Goal: Transaction & Acquisition: Purchase product/service

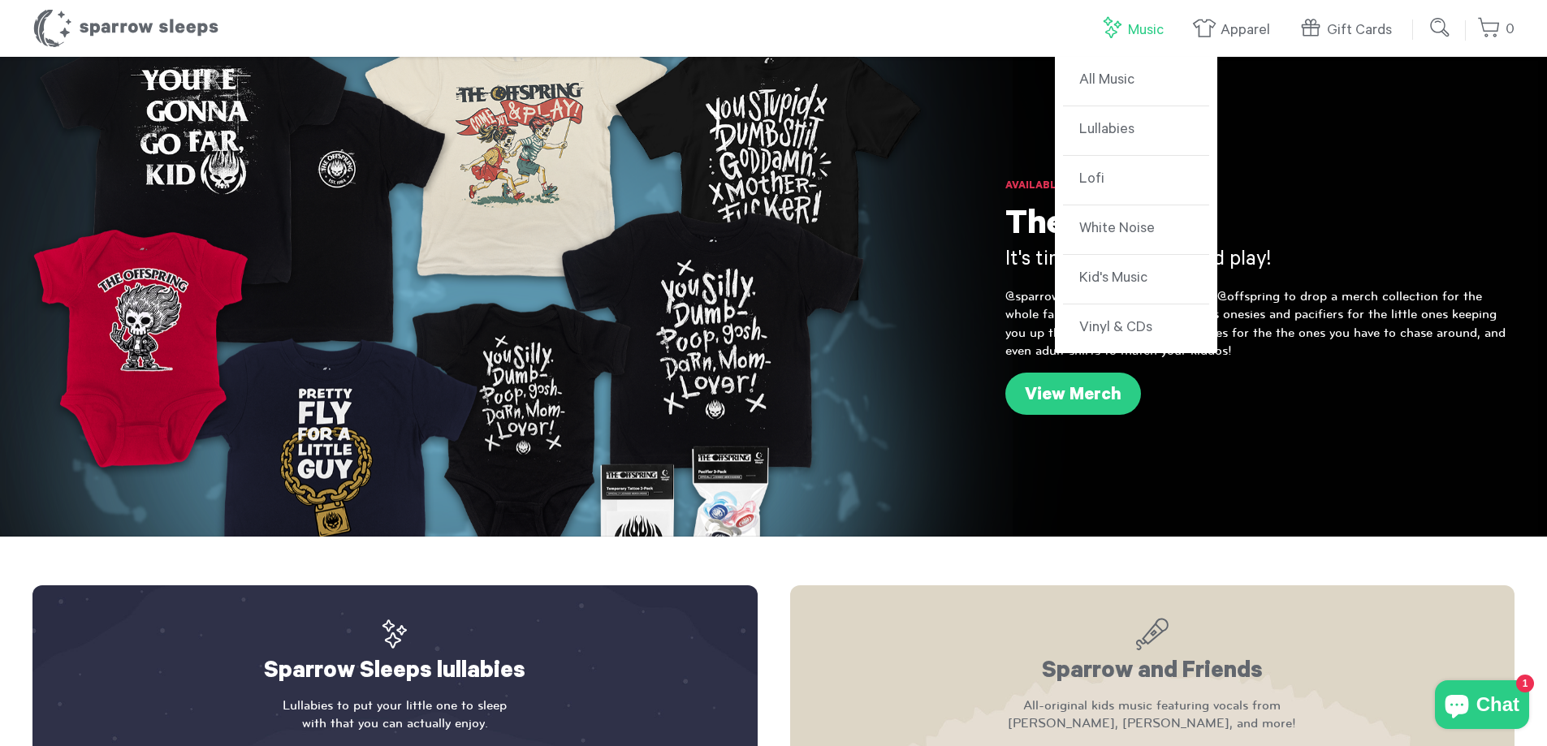
click at [1132, 32] on link "Music" at bounding box center [1136, 30] width 72 height 35
click at [1143, 322] on link "Vinyl & CDs" at bounding box center [1136, 329] width 146 height 49
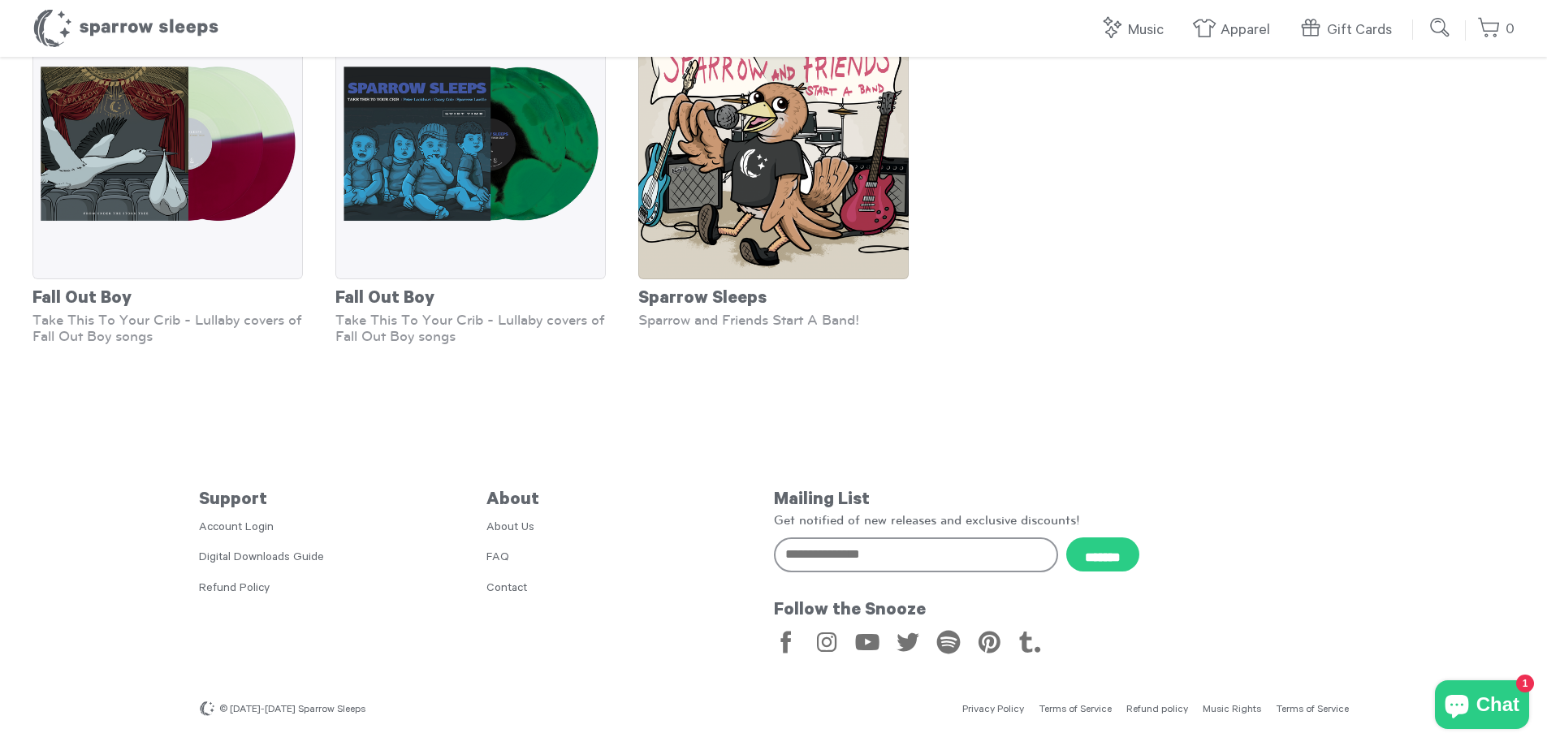
scroll to position [175, 0]
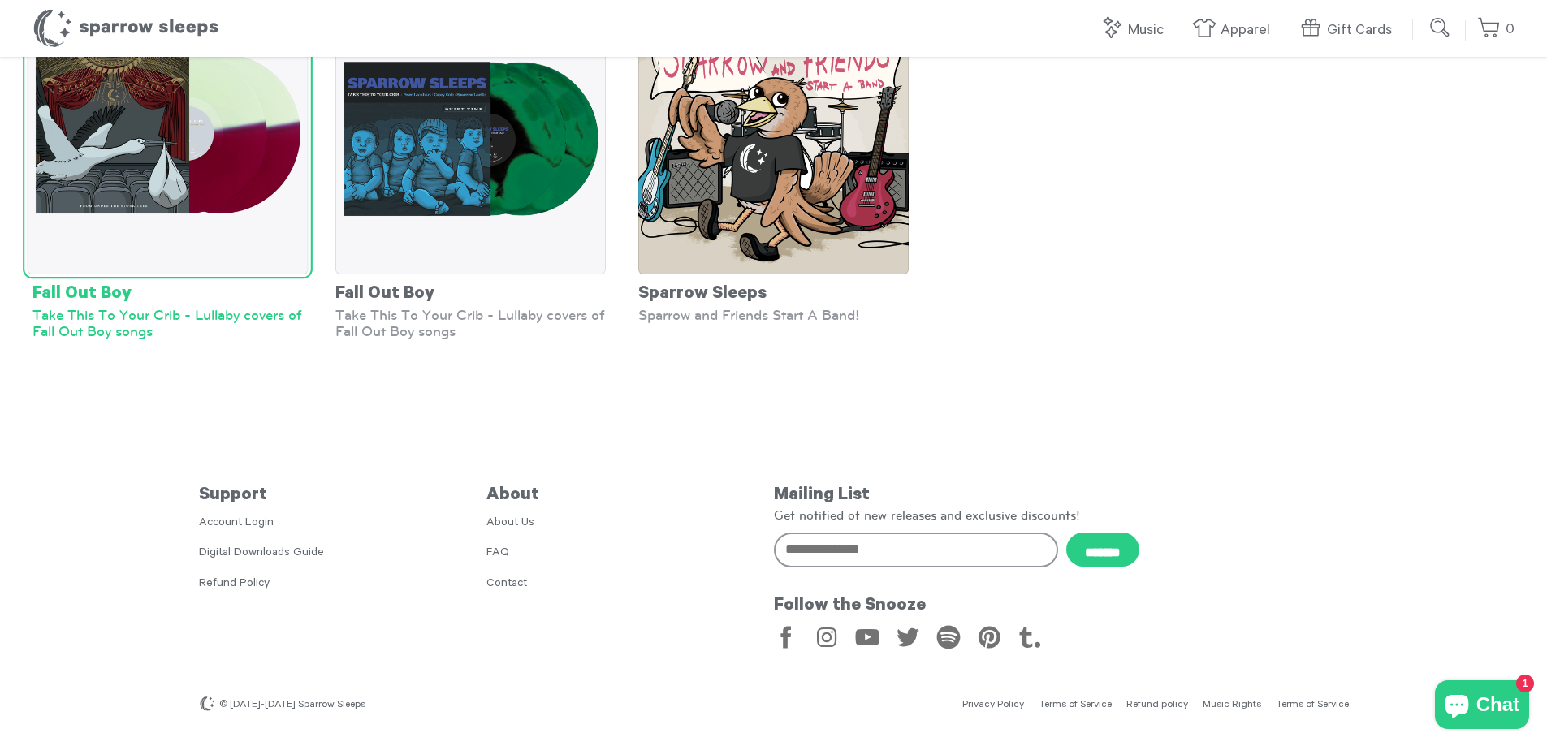
click at [192, 313] on div "Take This To Your Crib - Lullaby covers of Fall Out Boy songs" at bounding box center [167, 323] width 270 height 32
